Goal: Task Accomplishment & Management: Manage account settings

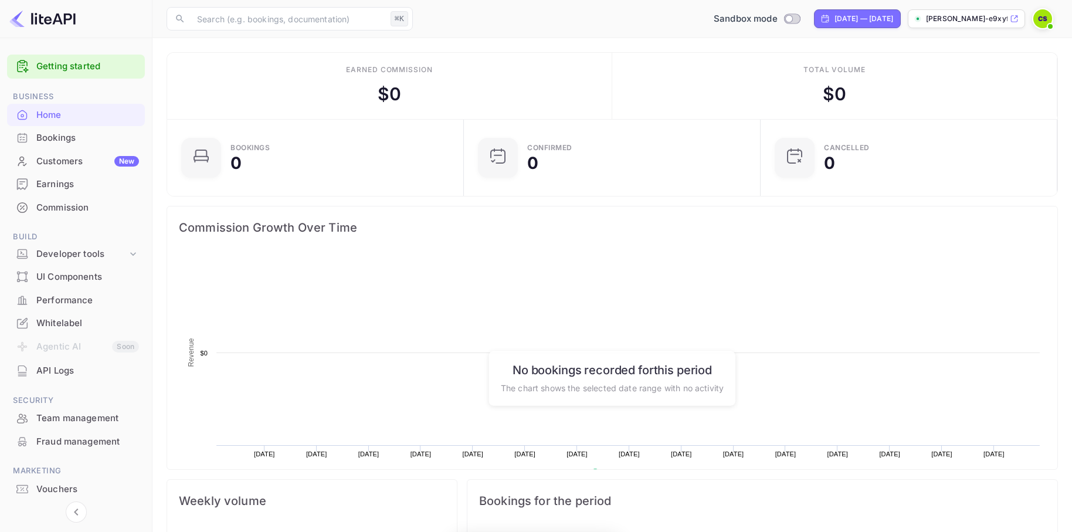
scroll to position [191, 290]
click at [1036, 18] on img at bounding box center [1042, 18] width 19 height 19
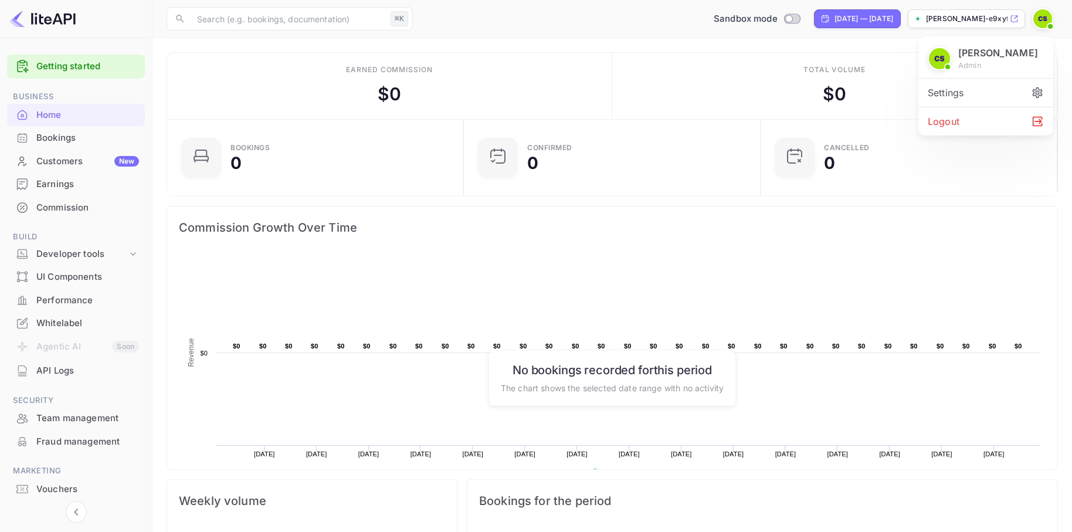
click at [944, 90] on div "Settings" at bounding box center [985, 93] width 135 height 28
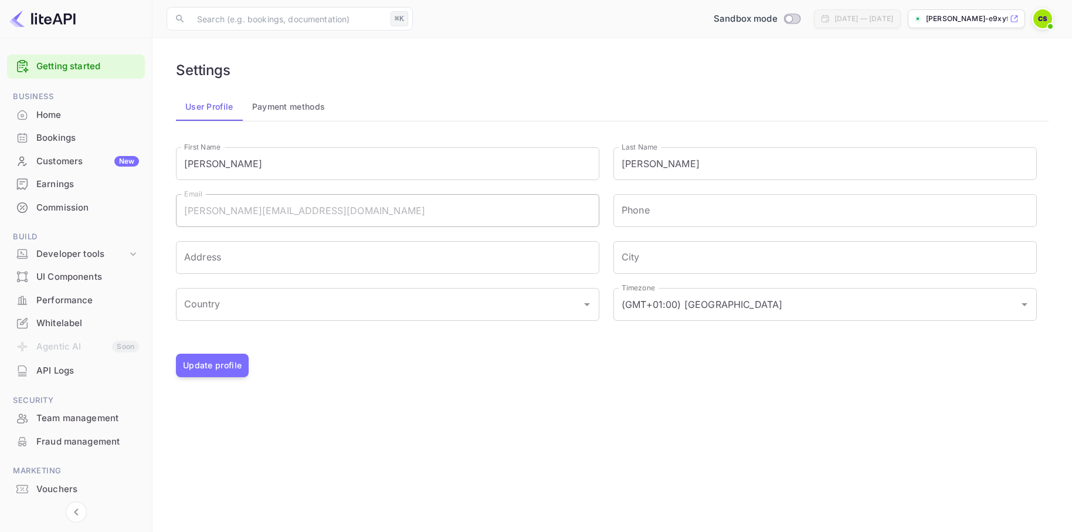
click at [278, 104] on button "Payment methods" at bounding box center [289, 107] width 92 height 28
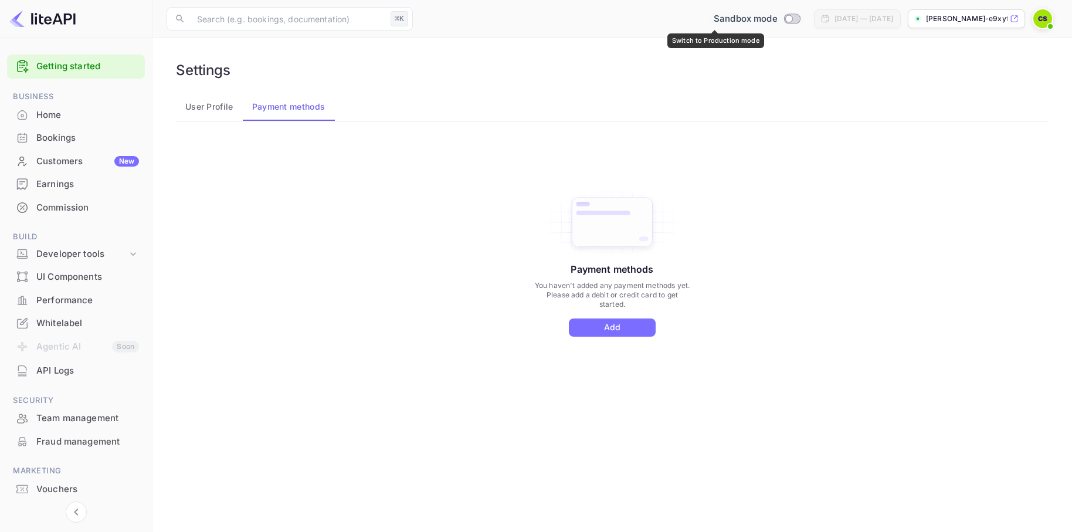
click at [777, 20] on input "Switch to Production mode" at bounding box center [788, 19] width 23 height 8
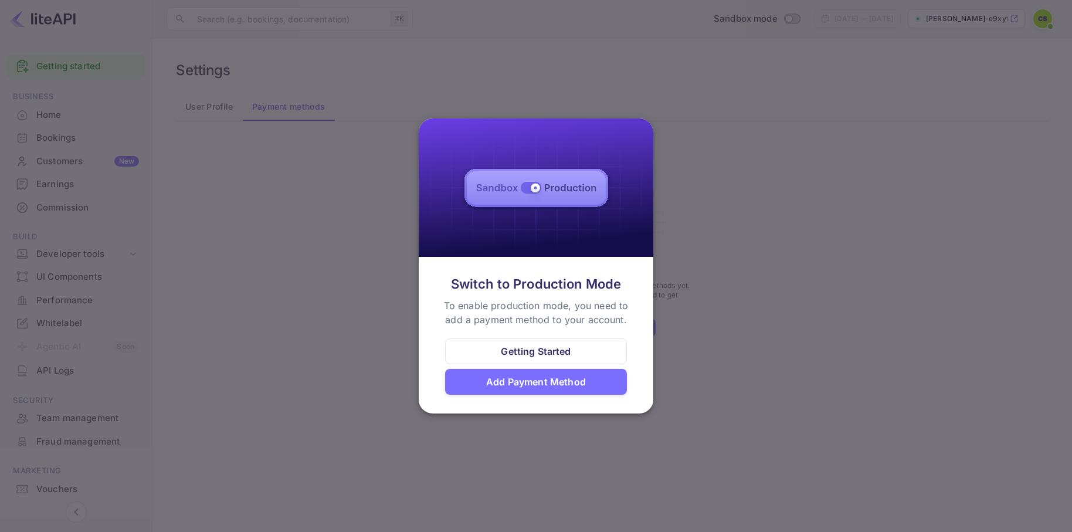
click at [577, 385] on div "Add Payment Method" at bounding box center [536, 382] width 100 height 14
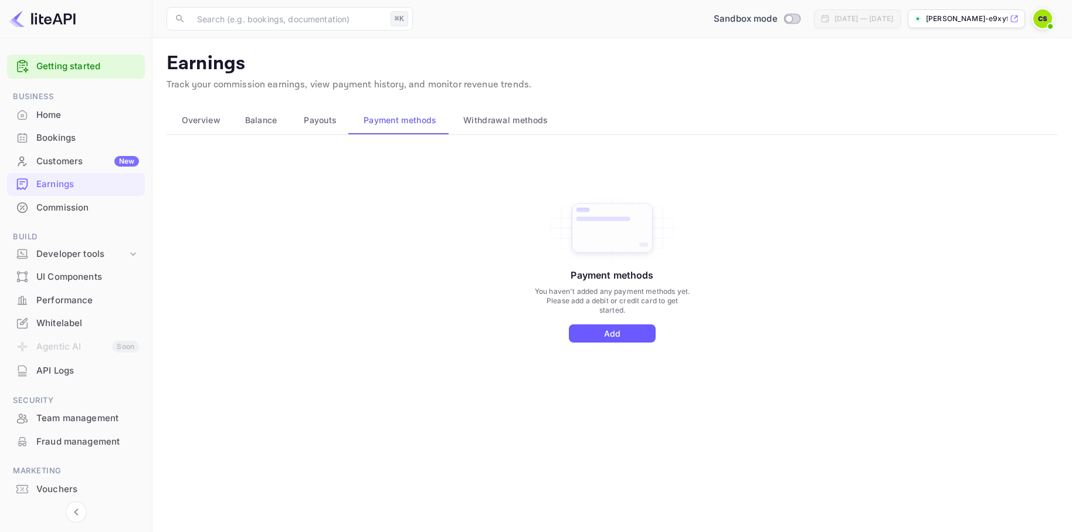
click at [607, 334] on button "Add" at bounding box center [612, 333] width 87 height 18
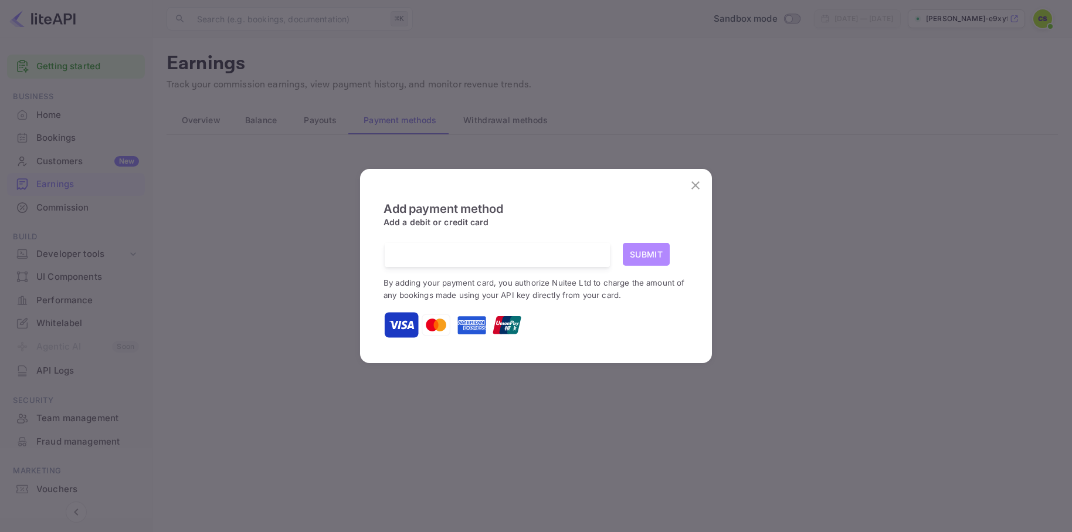
click at [648, 253] on button "Submit" at bounding box center [646, 254] width 47 height 23
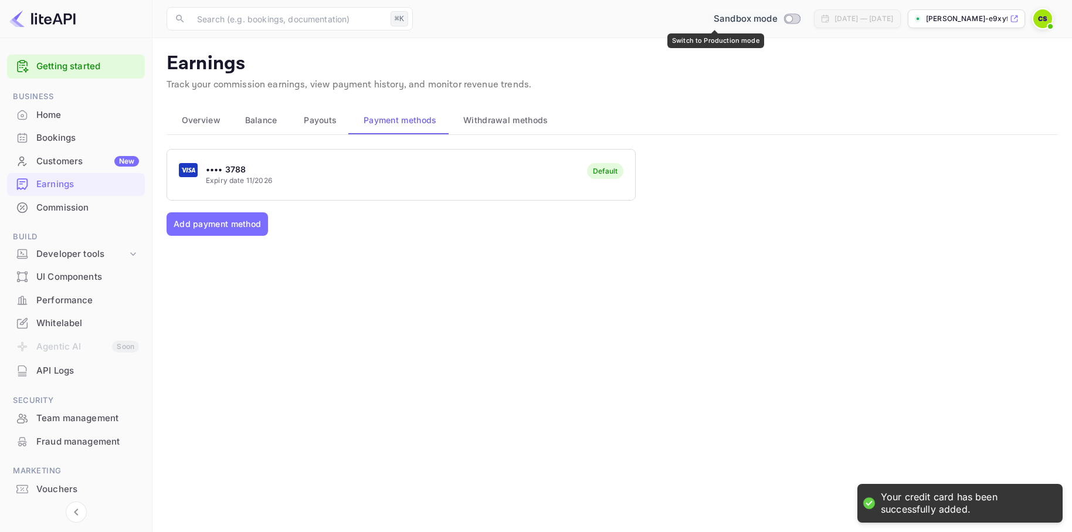
click at [777, 19] on input "Switch to Production mode" at bounding box center [788, 19] width 23 height 8
checkbox input "false"
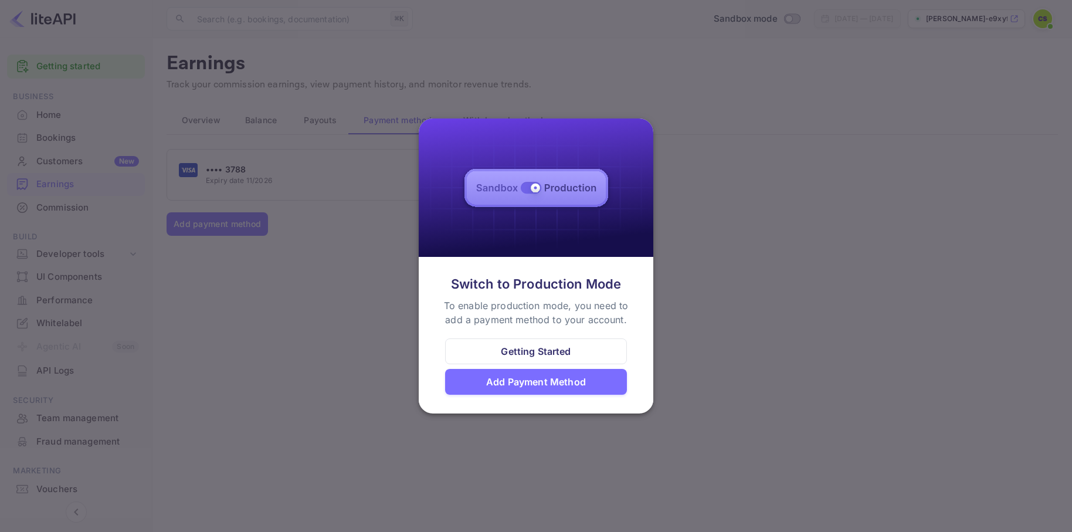
click at [674, 327] on div at bounding box center [536, 266] width 1072 height 532
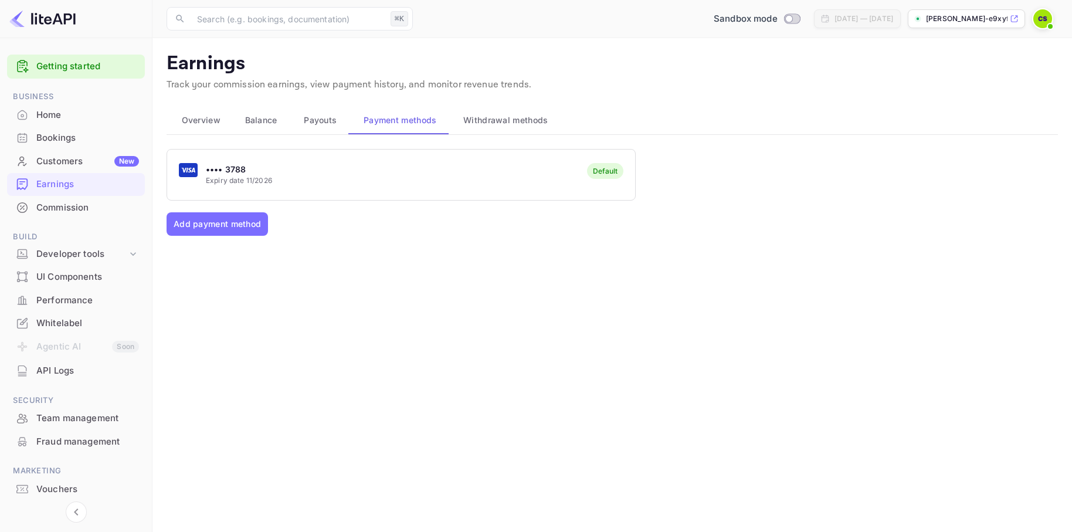
click at [198, 122] on span "Overview" at bounding box center [201, 120] width 39 height 14
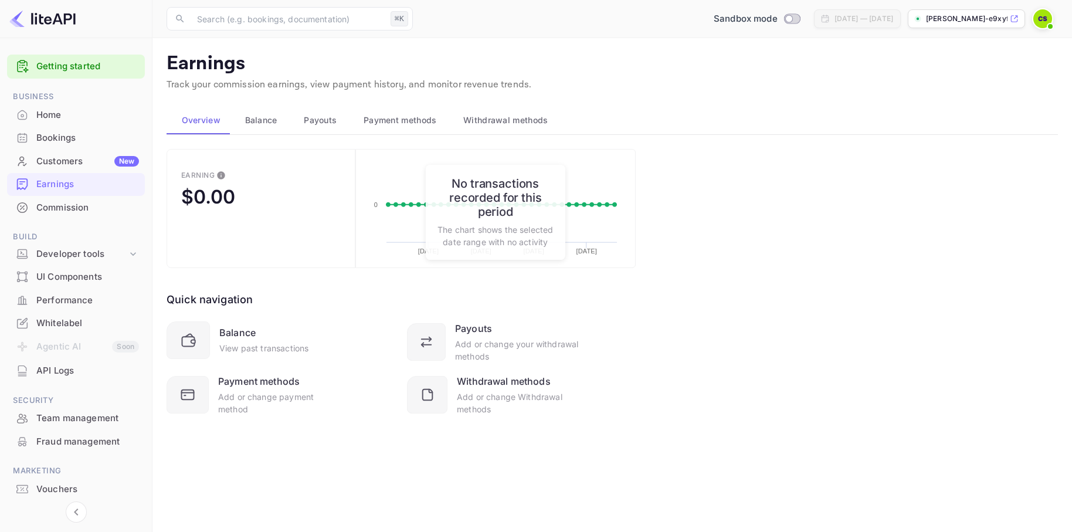
click at [264, 121] on span "Balance" at bounding box center [261, 120] width 32 height 14
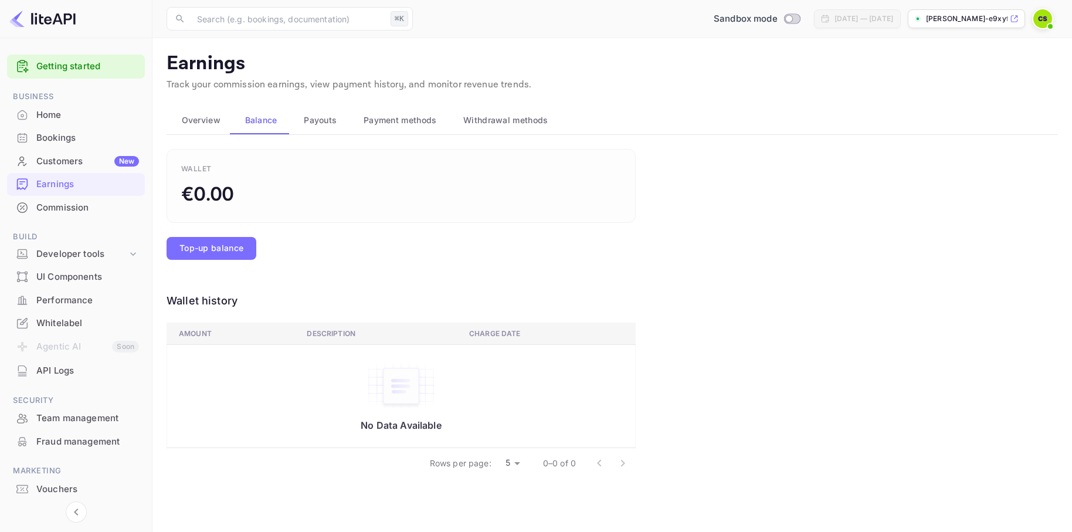
click at [308, 118] on span "Payouts" at bounding box center [320, 120] width 33 height 14
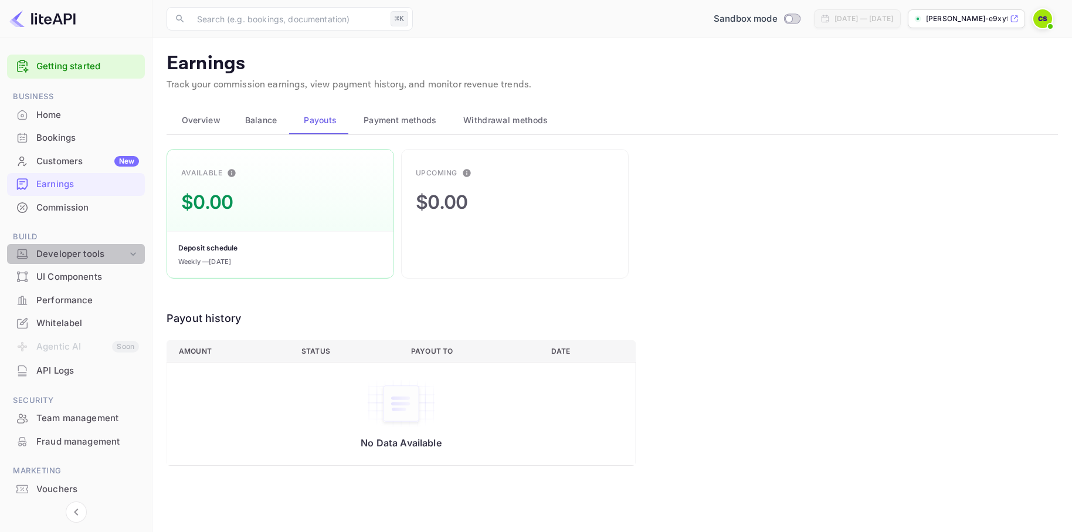
click at [67, 249] on div "Developer tools" at bounding box center [81, 253] width 91 height 13
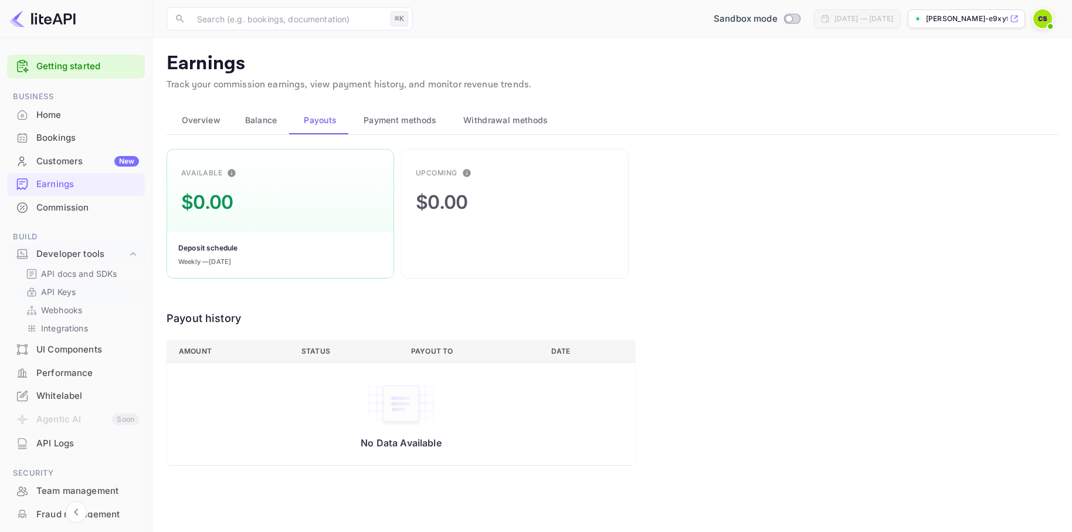
click at [63, 294] on p "API Keys" at bounding box center [58, 292] width 35 height 12
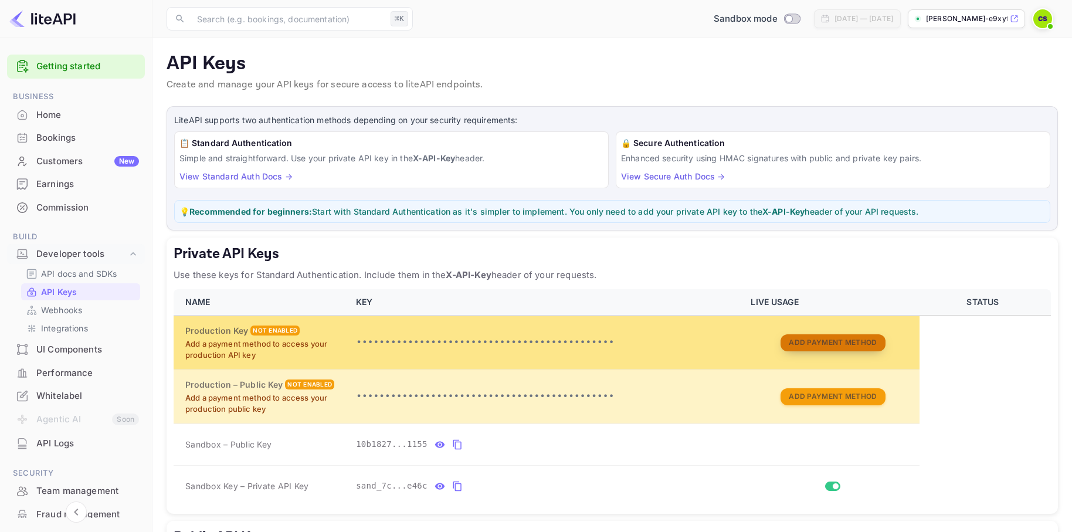
click at [814, 339] on button "Add Payment Method" at bounding box center [832, 342] width 104 height 17
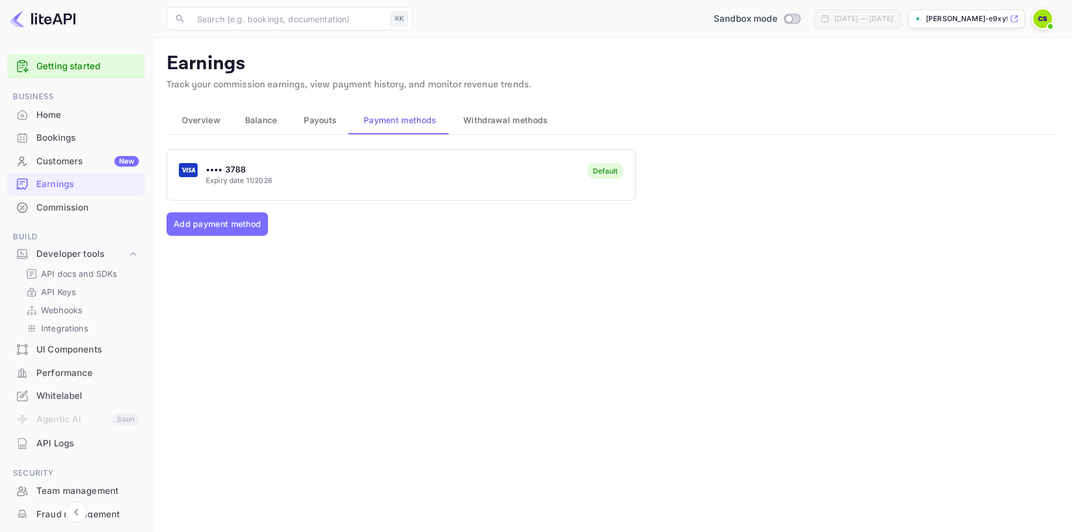
click at [535, 169] on div "•••• 3788 Expiry date 11/2026 Default" at bounding box center [401, 174] width 468 height 46
click at [601, 172] on div "Default" at bounding box center [605, 170] width 25 height 9
click at [189, 121] on span "Overview" at bounding box center [201, 120] width 39 height 14
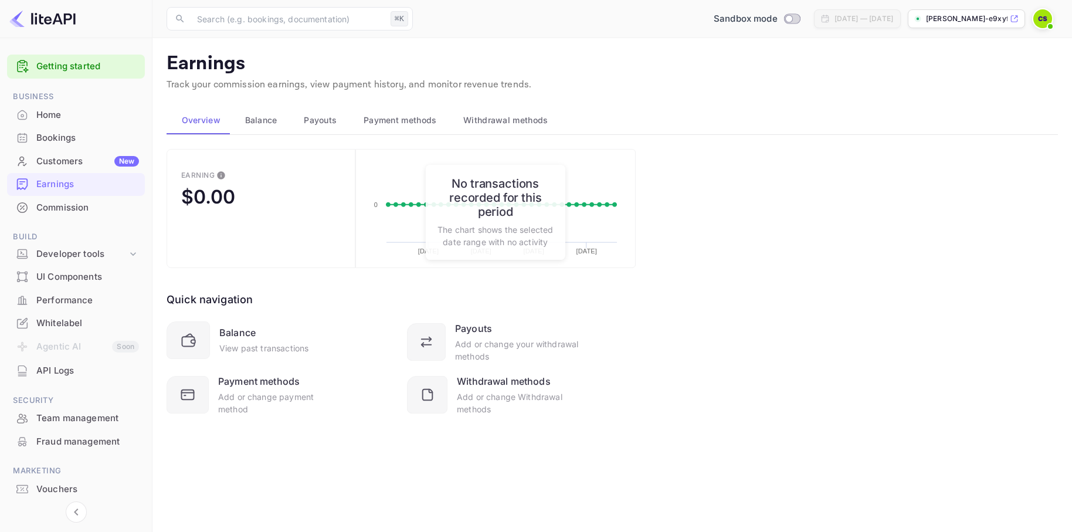
click at [60, 351] on li "Agentic AI Soon" at bounding box center [76, 347] width 138 height 25
click at [110, 249] on div "Developer tools" at bounding box center [81, 253] width 91 height 13
click at [66, 289] on p "API Keys" at bounding box center [58, 292] width 35 height 12
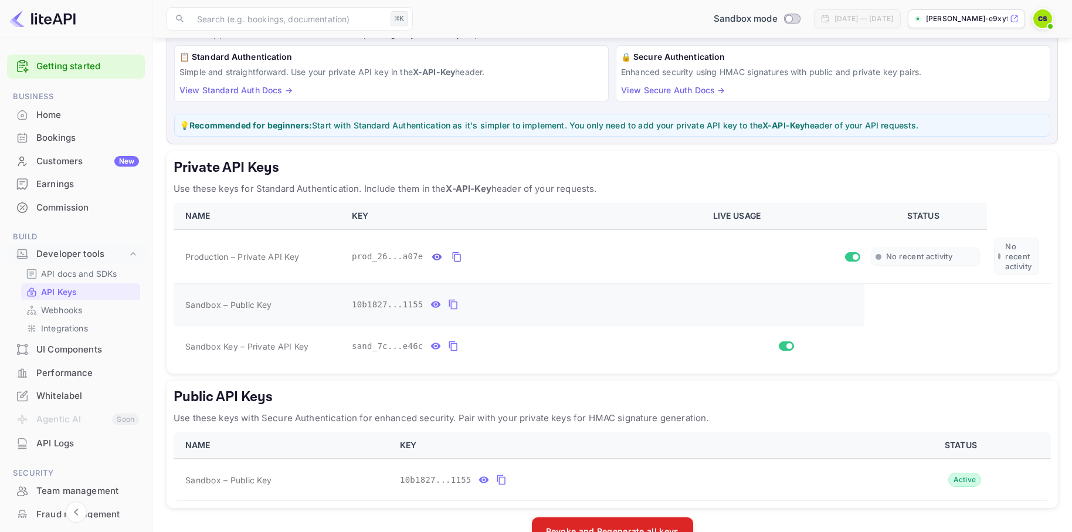
scroll to position [118, 0]
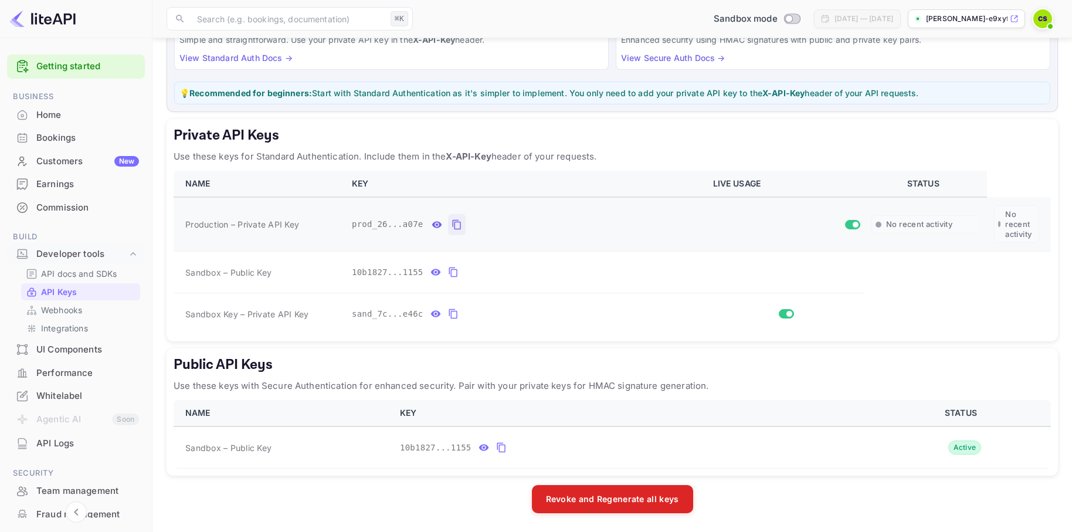
click at [453, 223] on icon "private api keys table" at bounding box center [456, 224] width 8 height 10
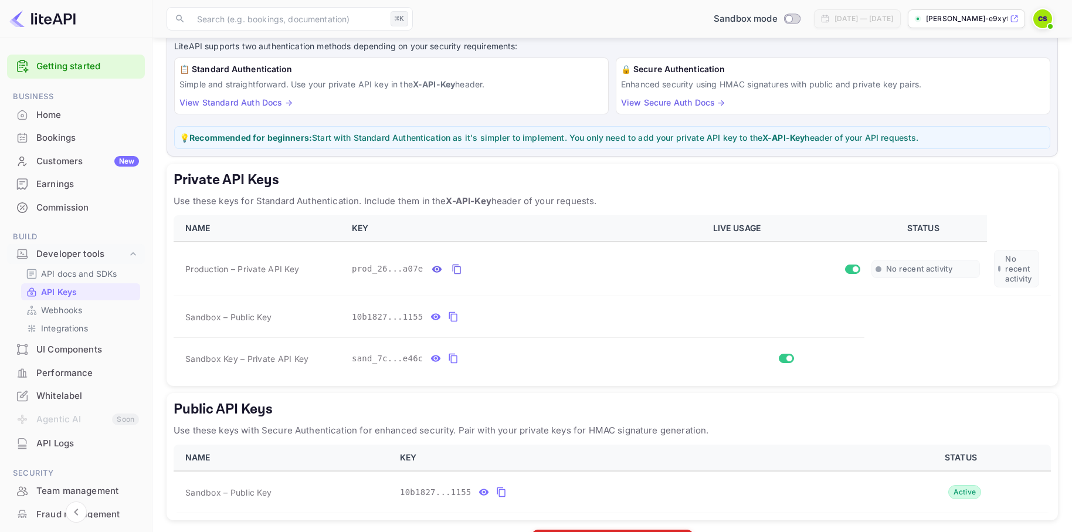
scroll to position [0, 0]
